Goal: Transaction & Acquisition: Download file/media

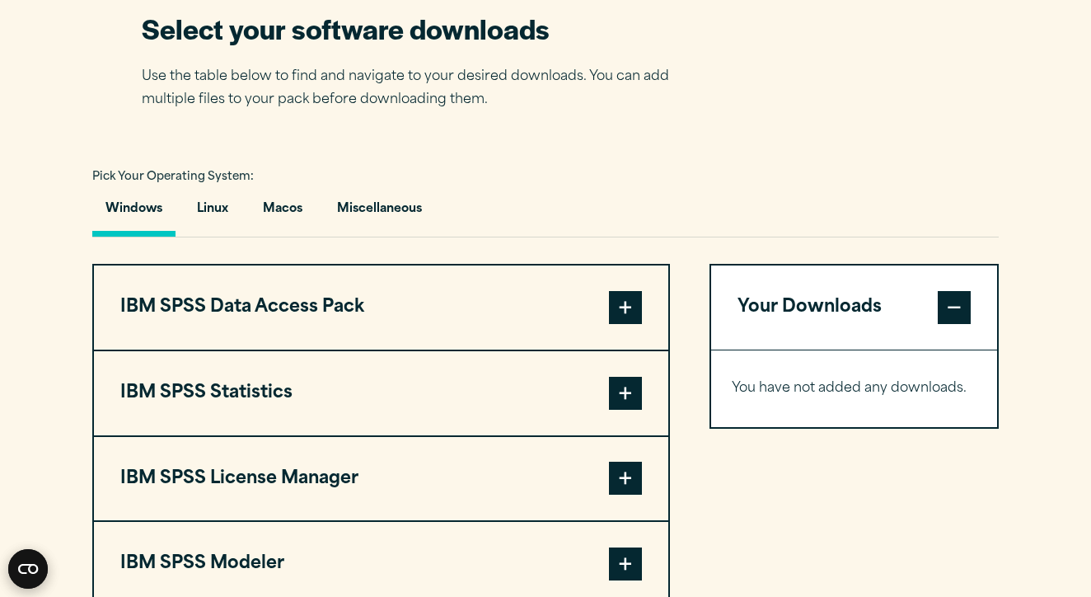
scroll to position [1072, 0]
click at [291, 199] on button "Macos" at bounding box center [283, 212] width 66 height 47
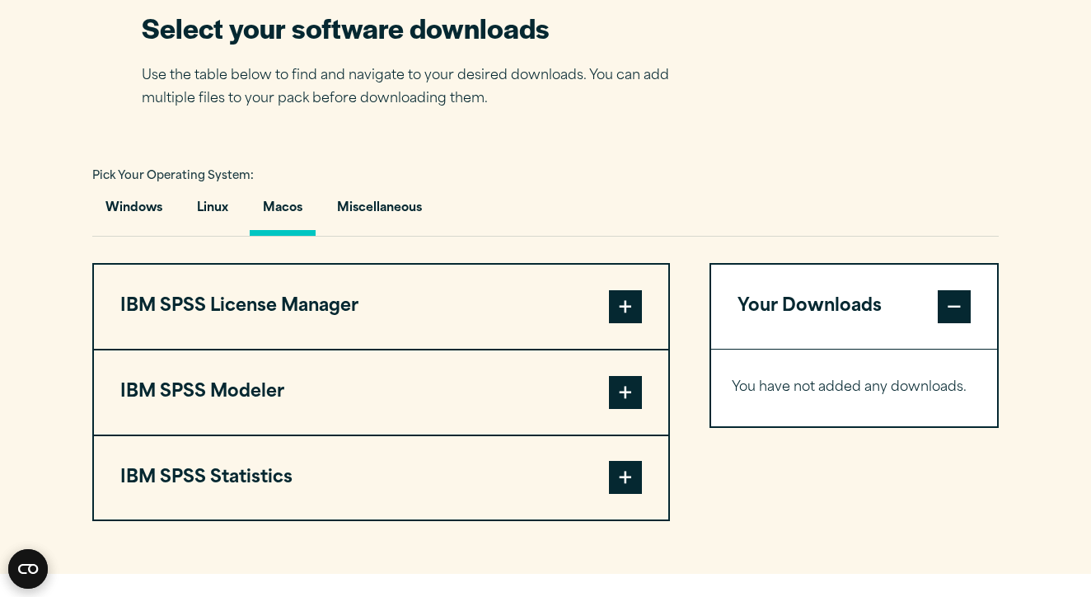
click at [621, 476] on span at bounding box center [625, 477] width 33 height 33
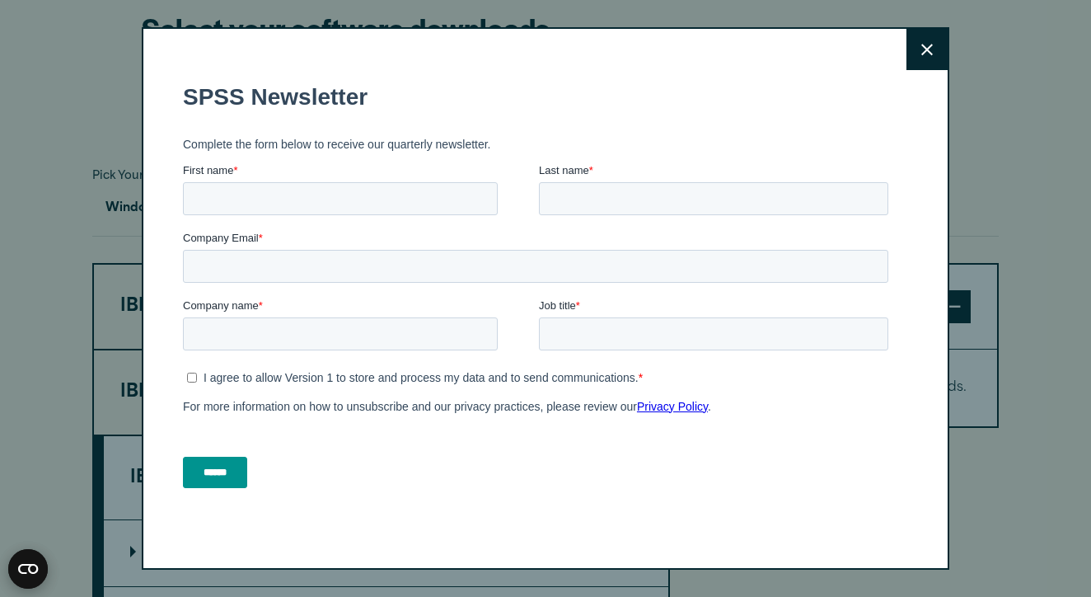
click at [925, 39] on button "Close" at bounding box center [927, 49] width 41 height 41
click at [932, 36] on button "Close" at bounding box center [927, 49] width 41 height 41
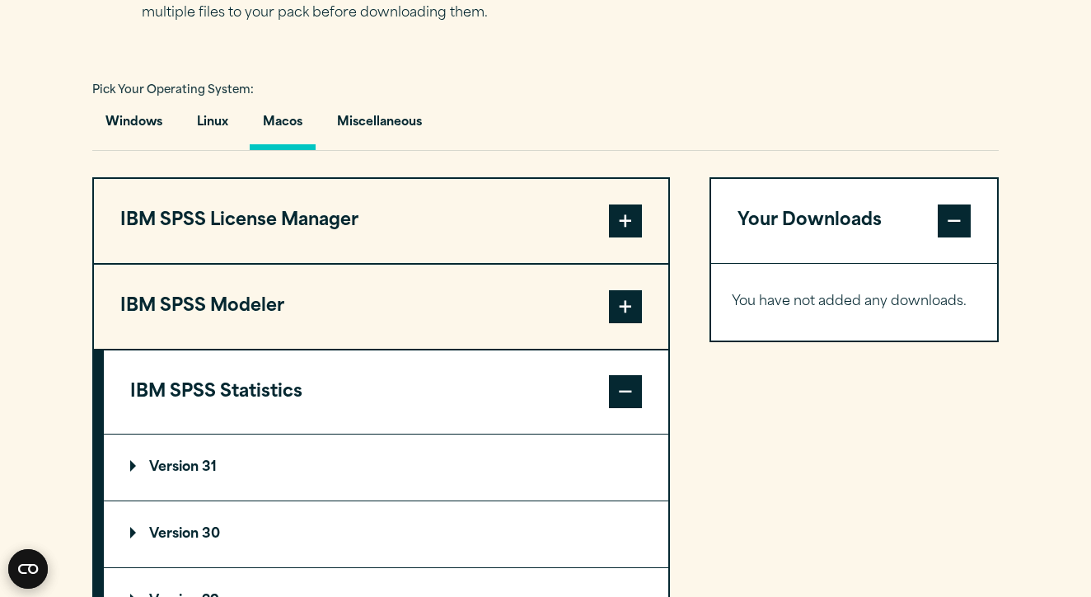
scroll to position [1159, 0]
click at [417, 216] on button "IBM SPSS License Manager" at bounding box center [381, 220] width 575 height 84
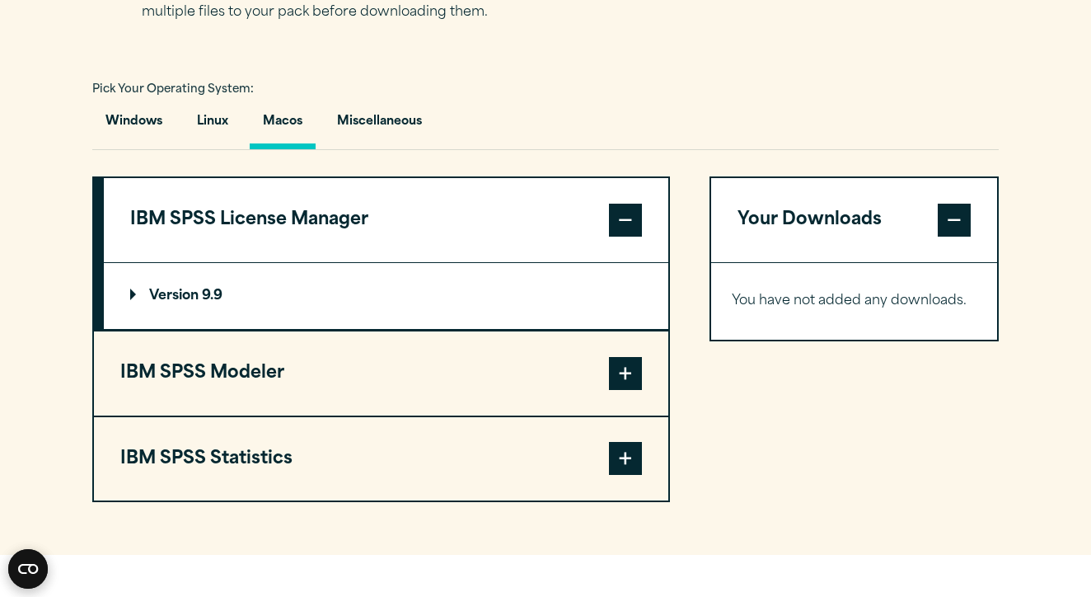
click at [344, 399] on button "IBM SPSS Modeler" at bounding box center [381, 373] width 575 height 84
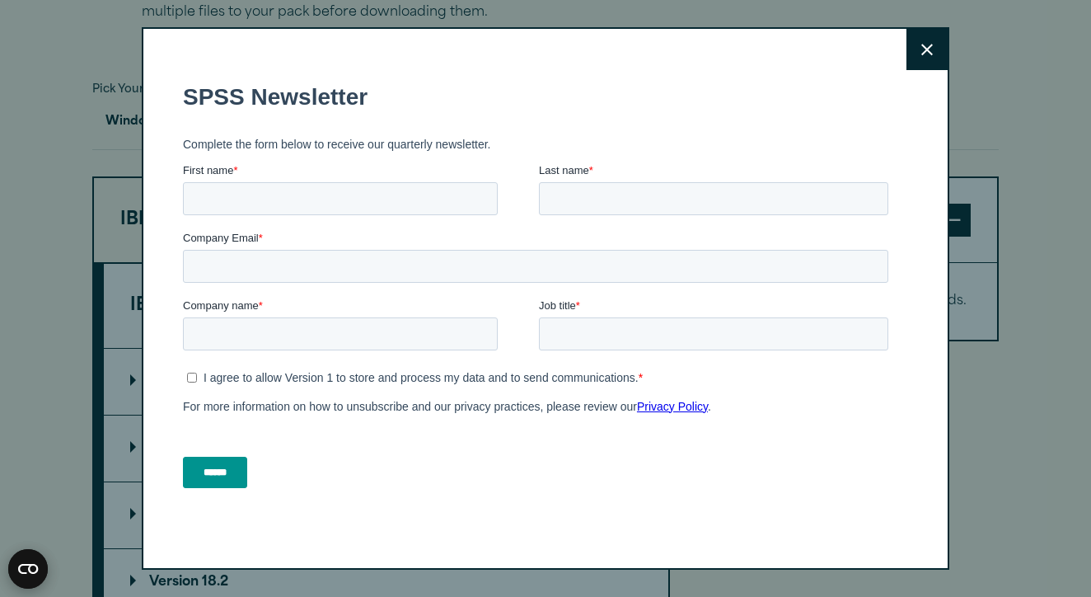
click at [918, 47] on button "Close" at bounding box center [927, 49] width 41 height 41
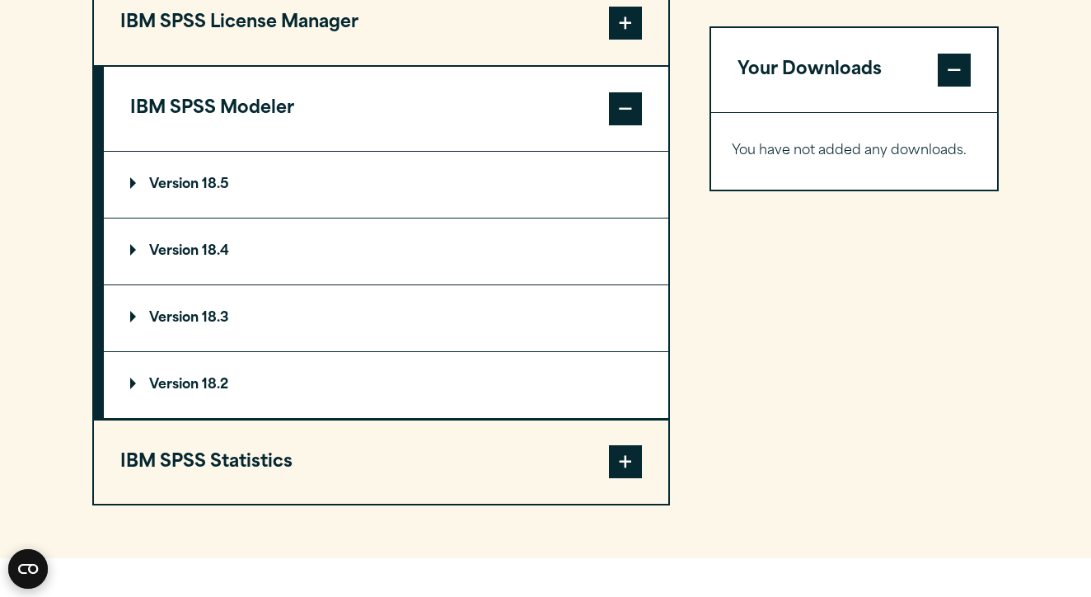
scroll to position [1414, 0]
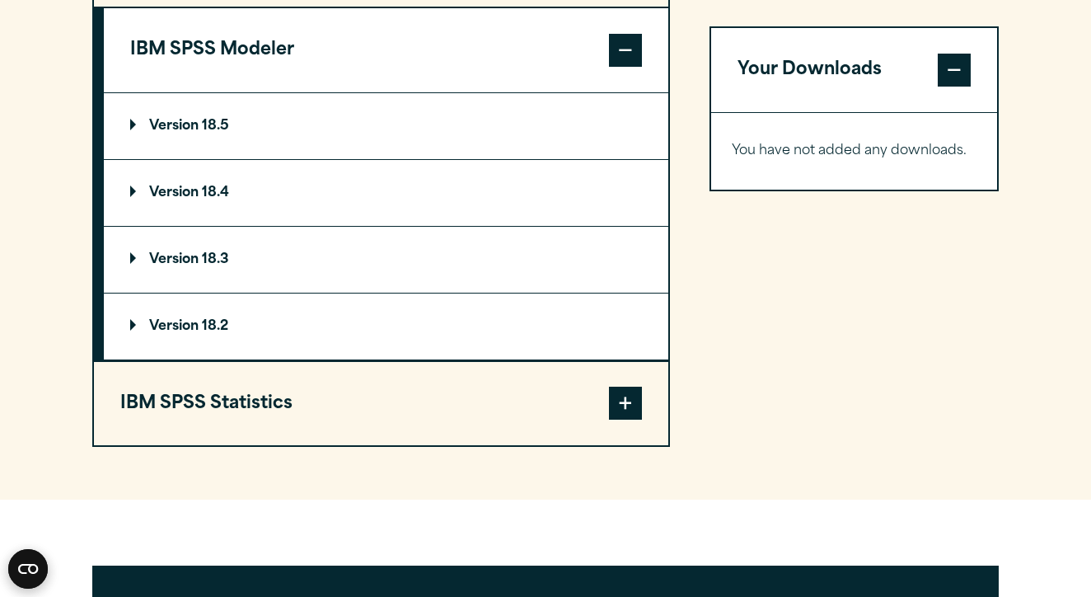
click at [566, 380] on button "IBM SPSS Statistics" at bounding box center [381, 404] width 575 height 84
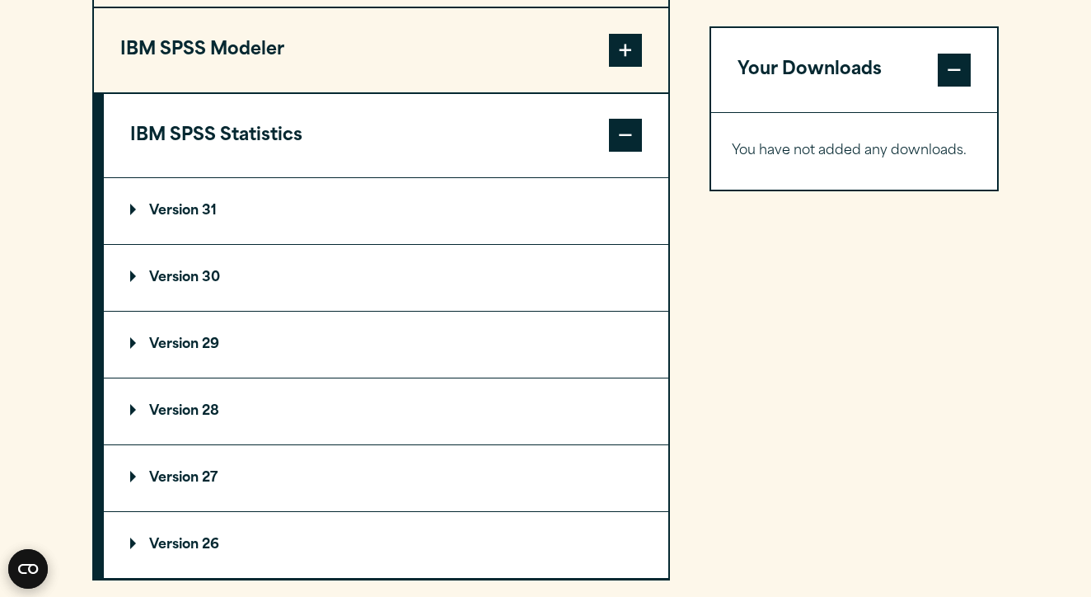
click at [196, 207] on p "Version 31" at bounding box center [173, 210] width 87 height 13
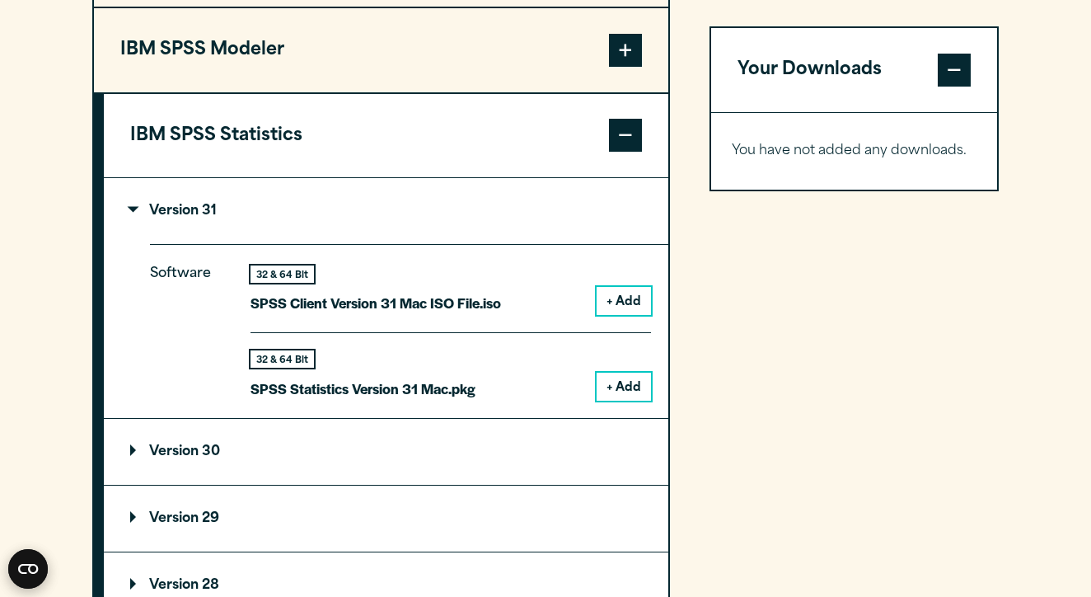
click at [621, 295] on button "+ Add" at bounding box center [624, 301] width 54 height 28
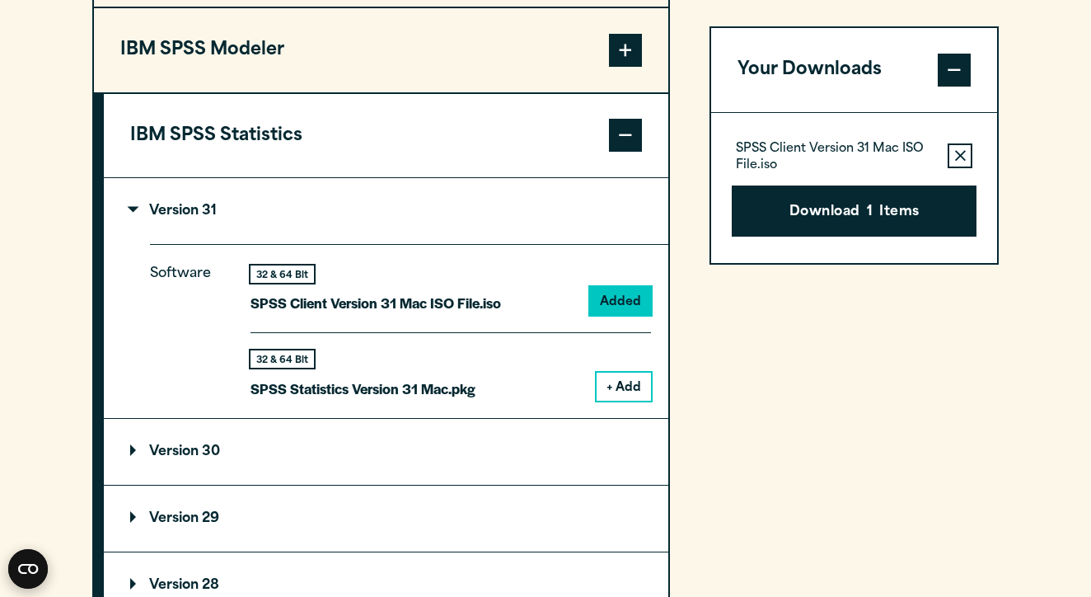
click at [958, 152] on icon "button" at bounding box center [960, 155] width 11 height 11
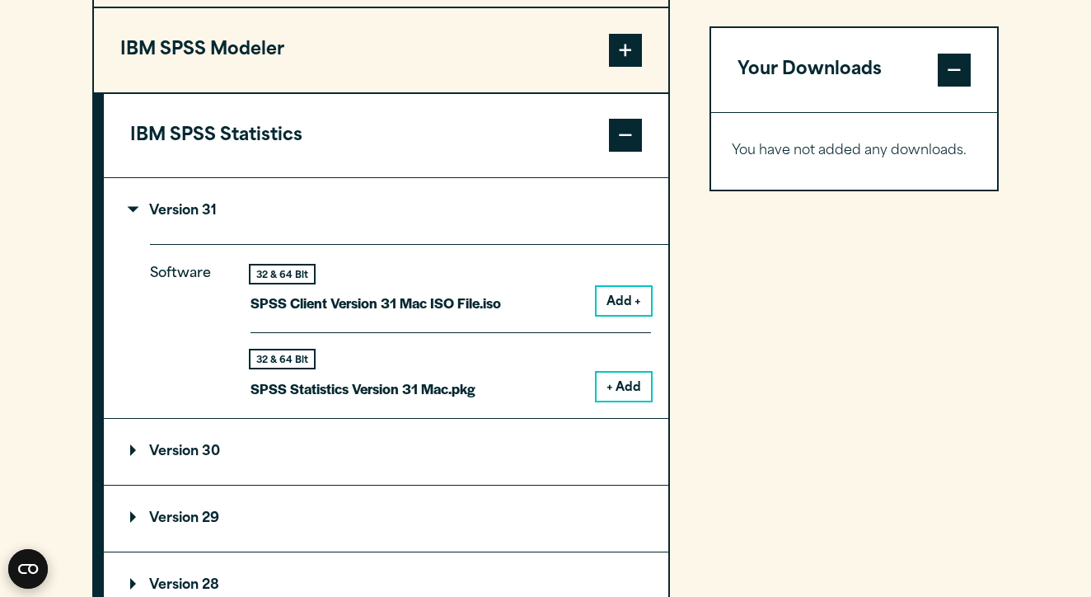
click at [581, 443] on summary "Version 30" at bounding box center [386, 452] width 565 height 66
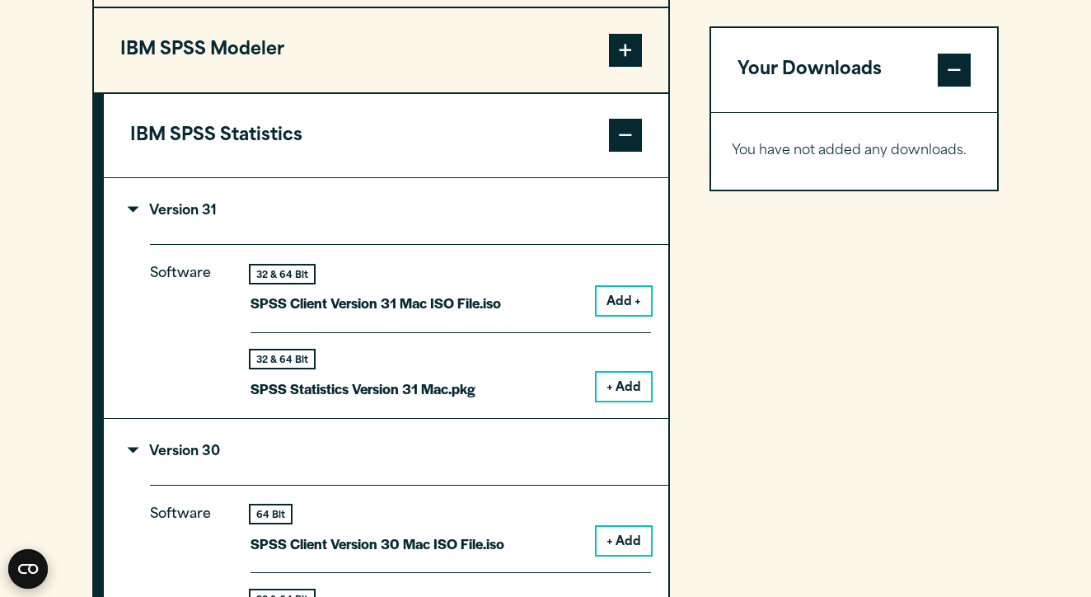
click at [581, 443] on summary "Version 30" at bounding box center [386, 452] width 565 height 66
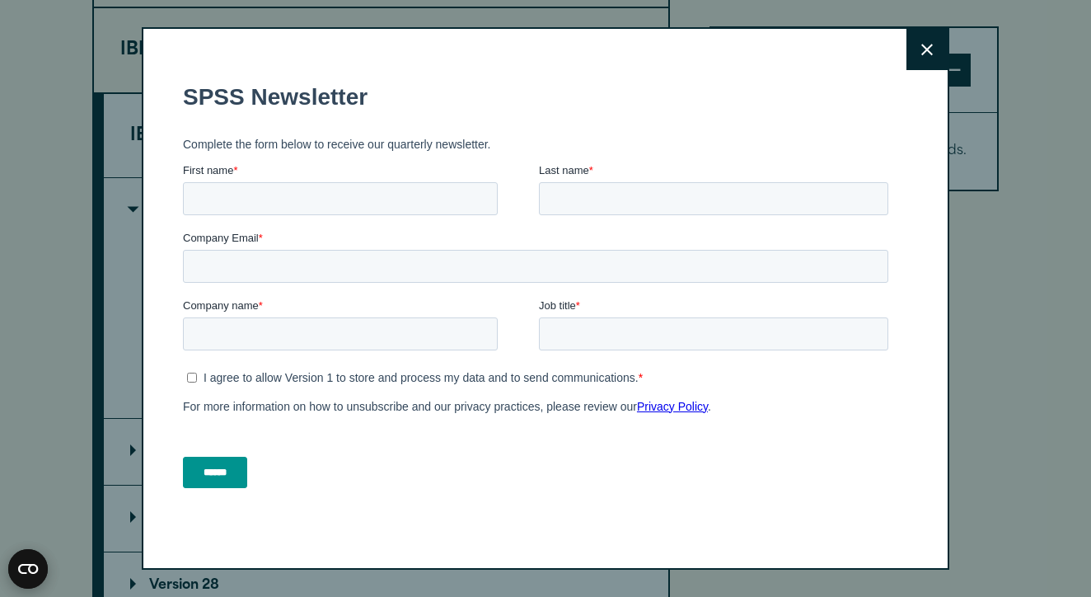
click at [924, 47] on icon at bounding box center [928, 50] width 12 height 12
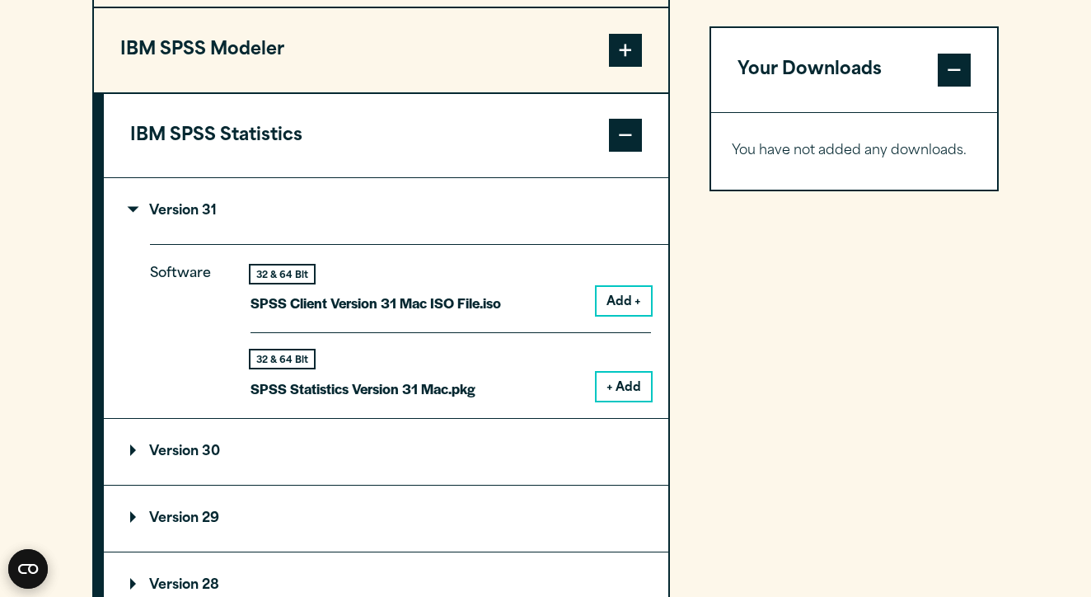
click at [633, 387] on button "+ Add" at bounding box center [624, 387] width 54 height 28
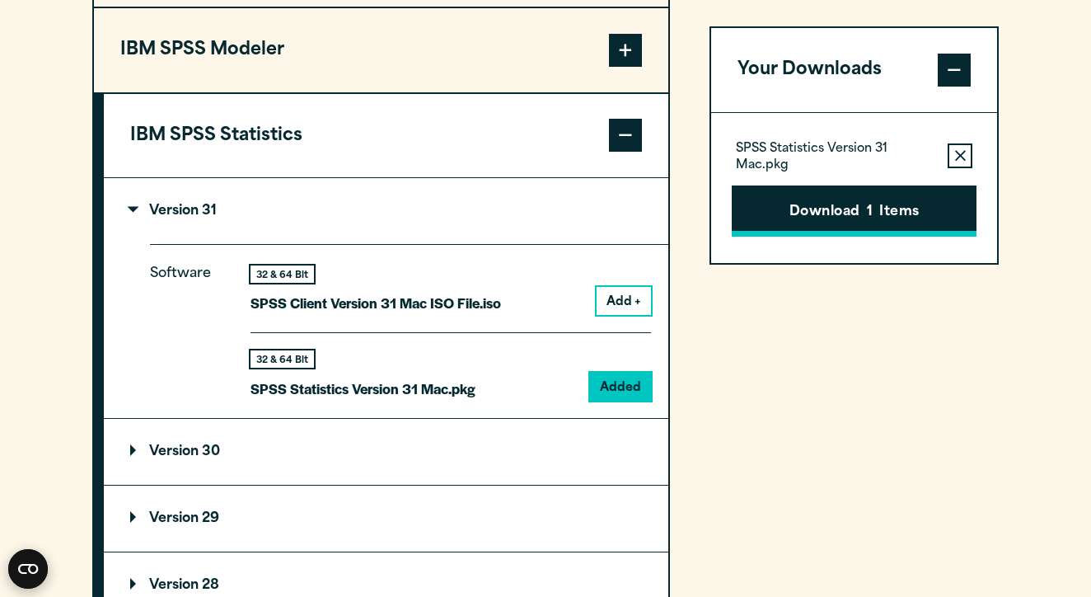
click at [917, 204] on button "Download 1 Items" at bounding box center [854, 210] width 245 height 51
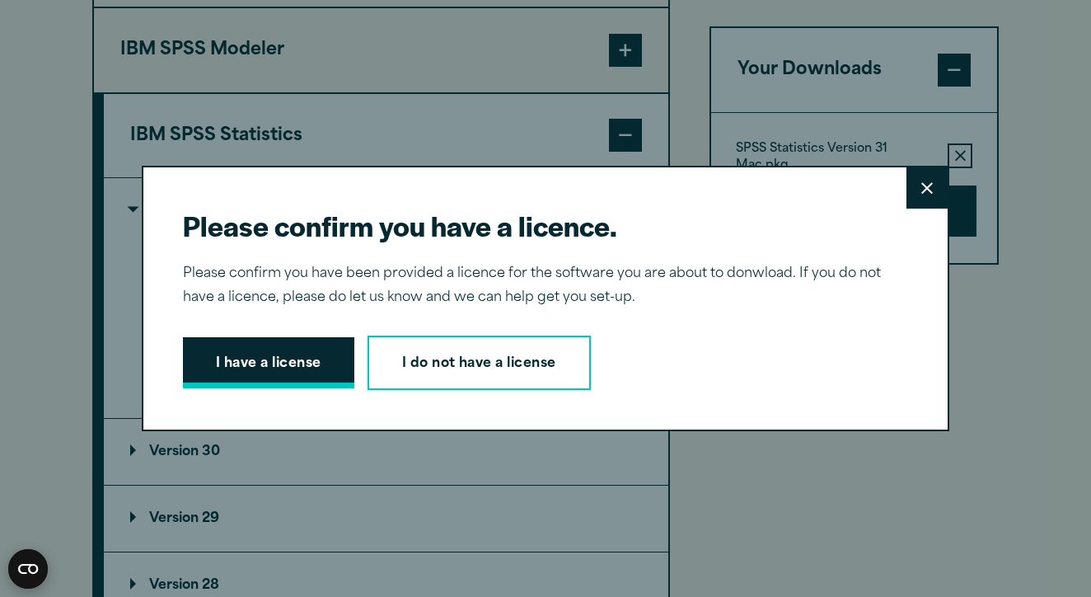
click at [256, 365] on button "I have a license" at bounding box center [268, 362] width 171 height 51
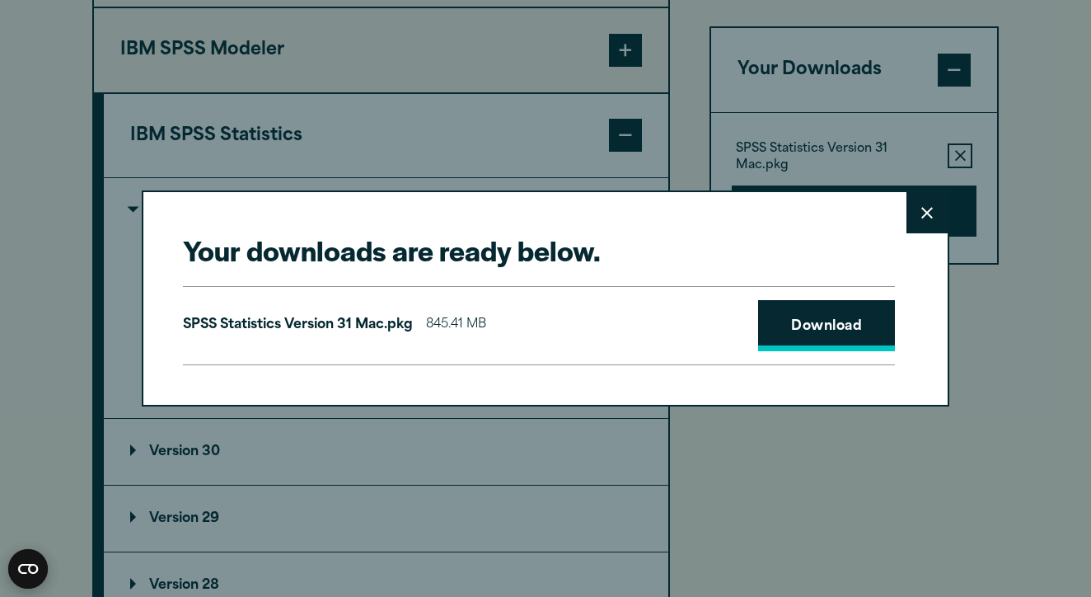
click at [811, 312] on link "Download" at bounding box center [826, 325] width 137 height 51
click at [770, 120] on div "Your downloads are ready below. Close SPSS Statistics Version 31 Mac.pkg 845.41…" at bounding box center [545, 298] width 1091 height 597
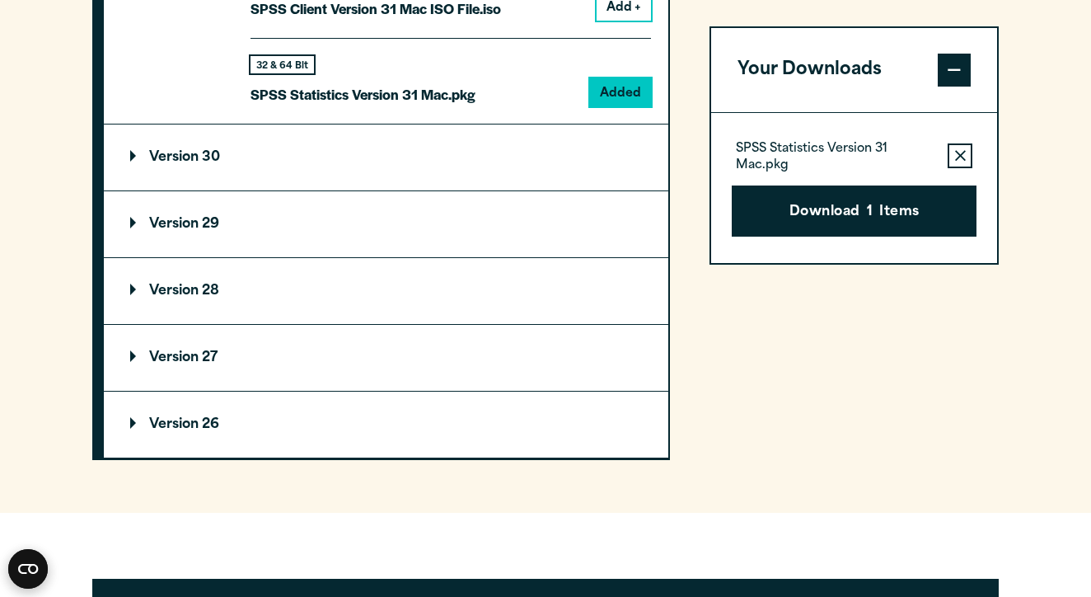
scroll to position [1711, 0]
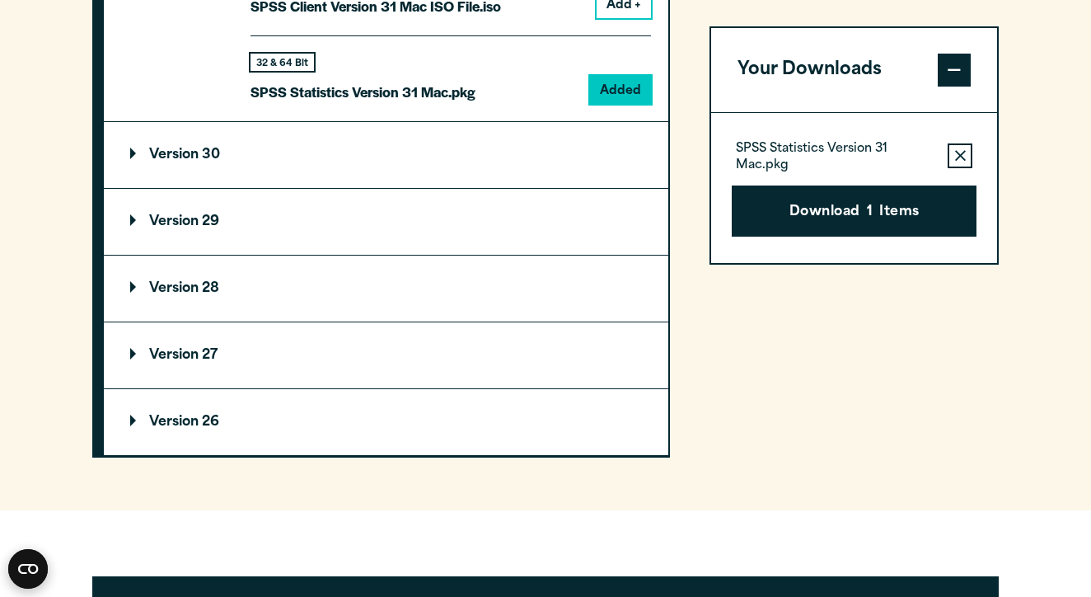
click at [439, 210] on summary "Version 29" at bounding box center [386, 222] width 565 height 66
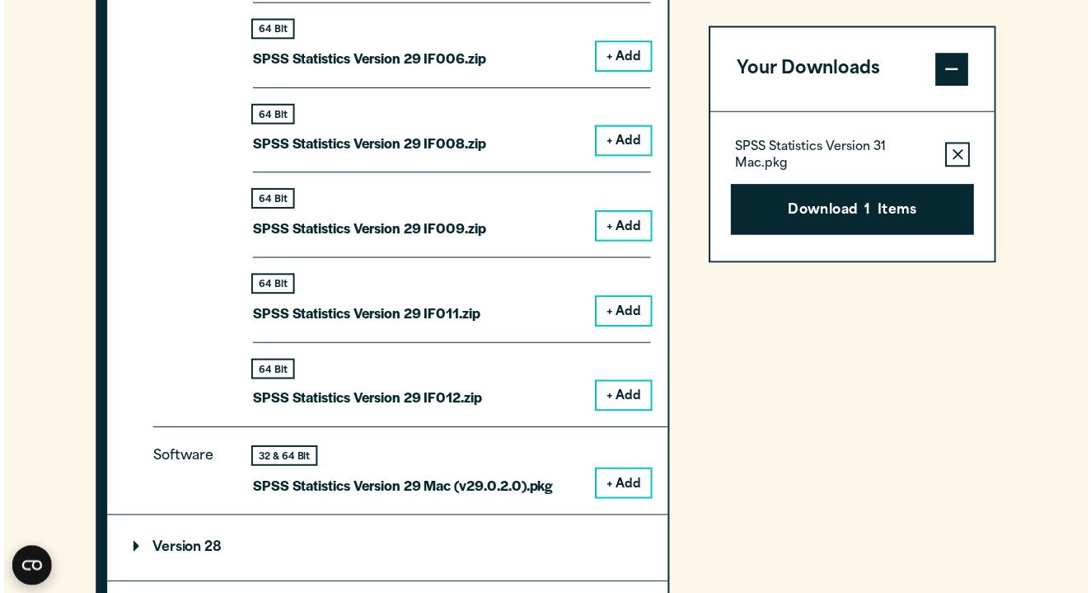
scroll to position [2308, 0]
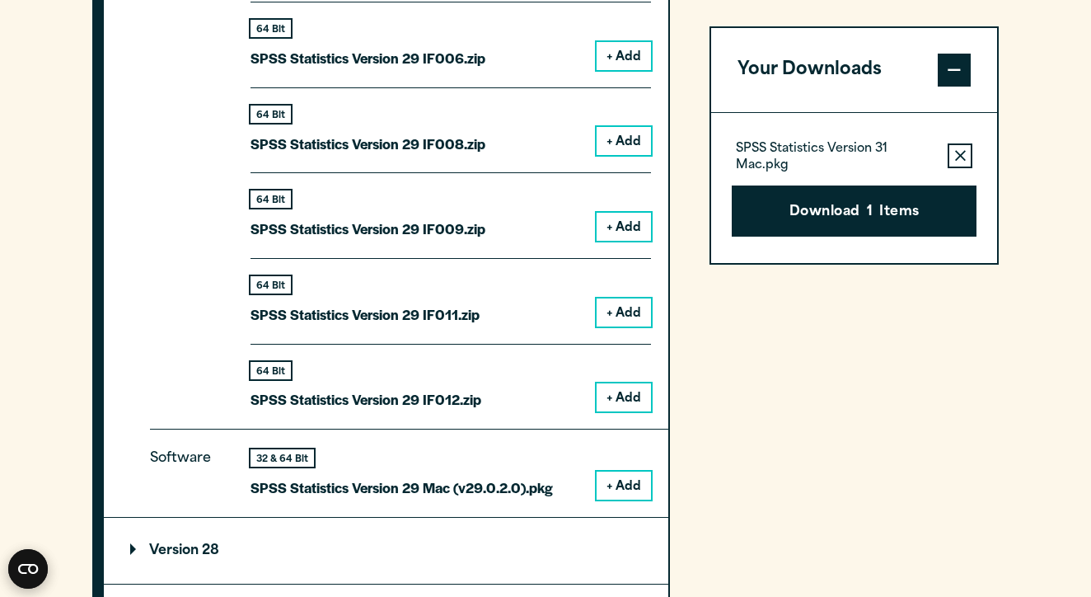
click at [620, 471] on button "+ Add" at bounding box center [624, 485] width 54 height 28
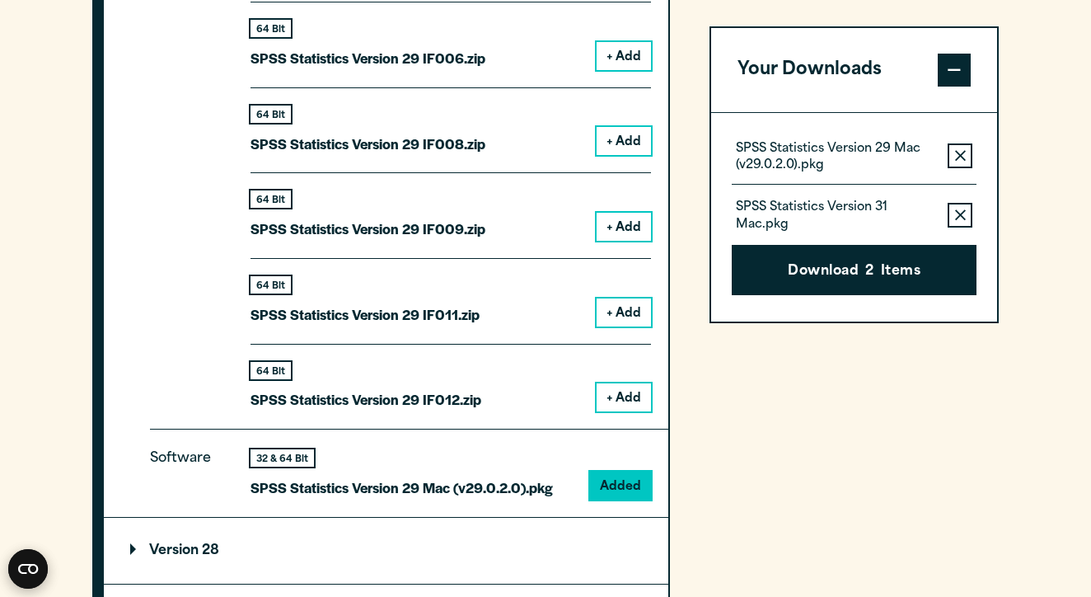
click at [959, 209] on icon "button" at bounding box center [960, 215] width 11 height 12
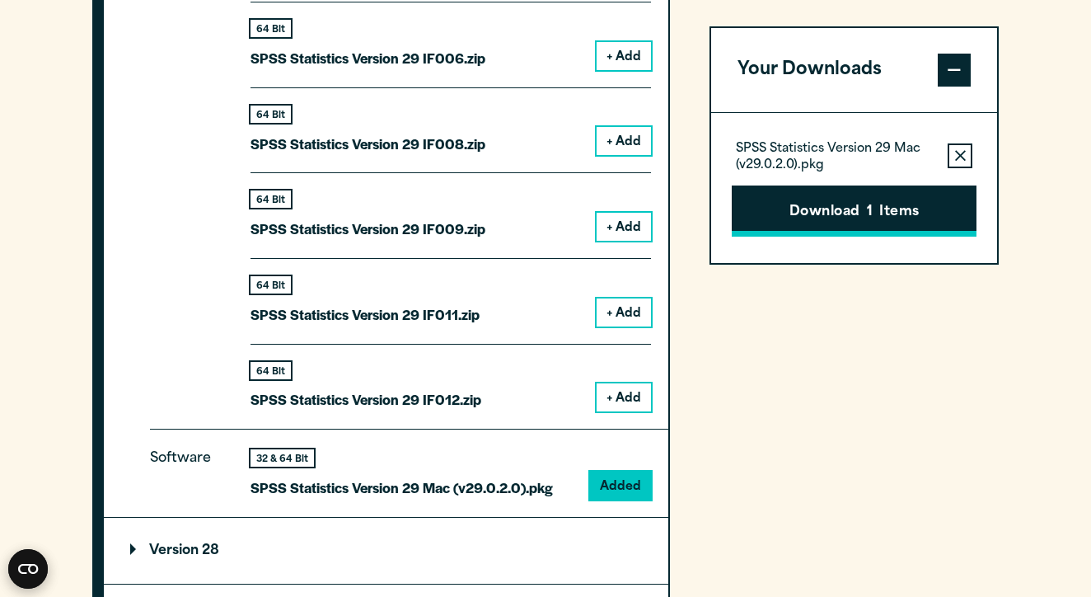
click at [899, 202] on button "Download 1 Items" at bounding box center [854, 210] width 245 height 51
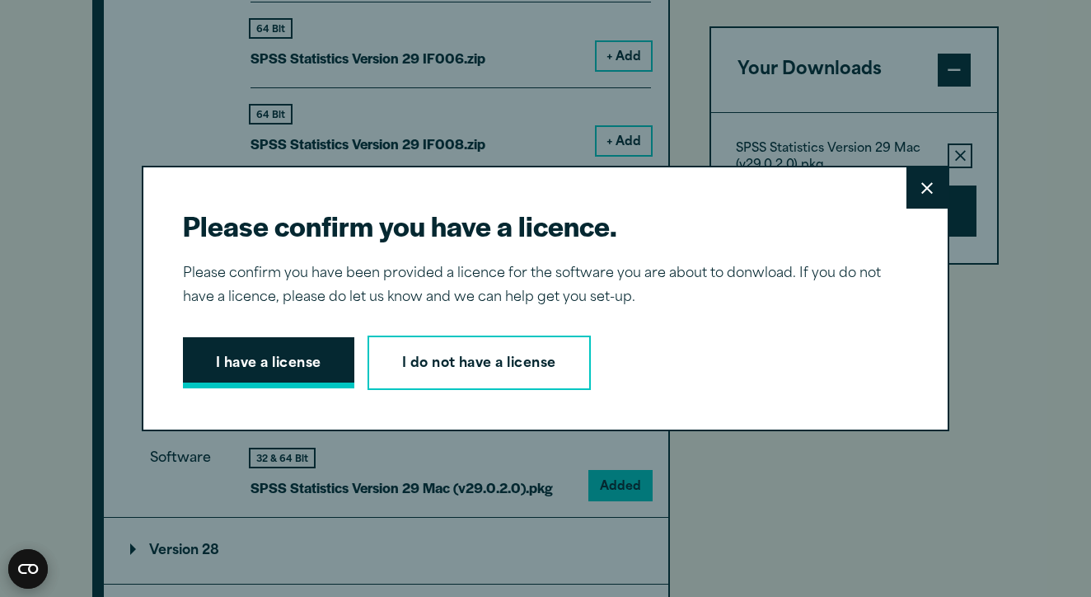
click at [316, 364] on button "I have a license" at bounding box center [268, 362] width 171 height 51
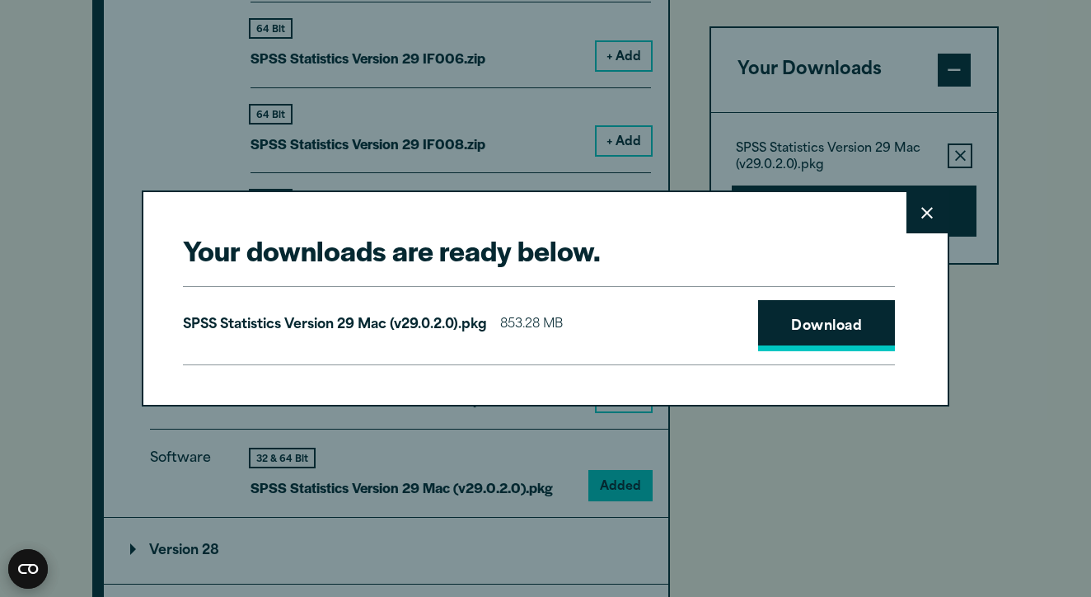
click at [790, 308] on link "Download" at bounding box center [826, 325] width 137 height 51
